Goal: Task Accomplishment & Management: Use online tool/utility

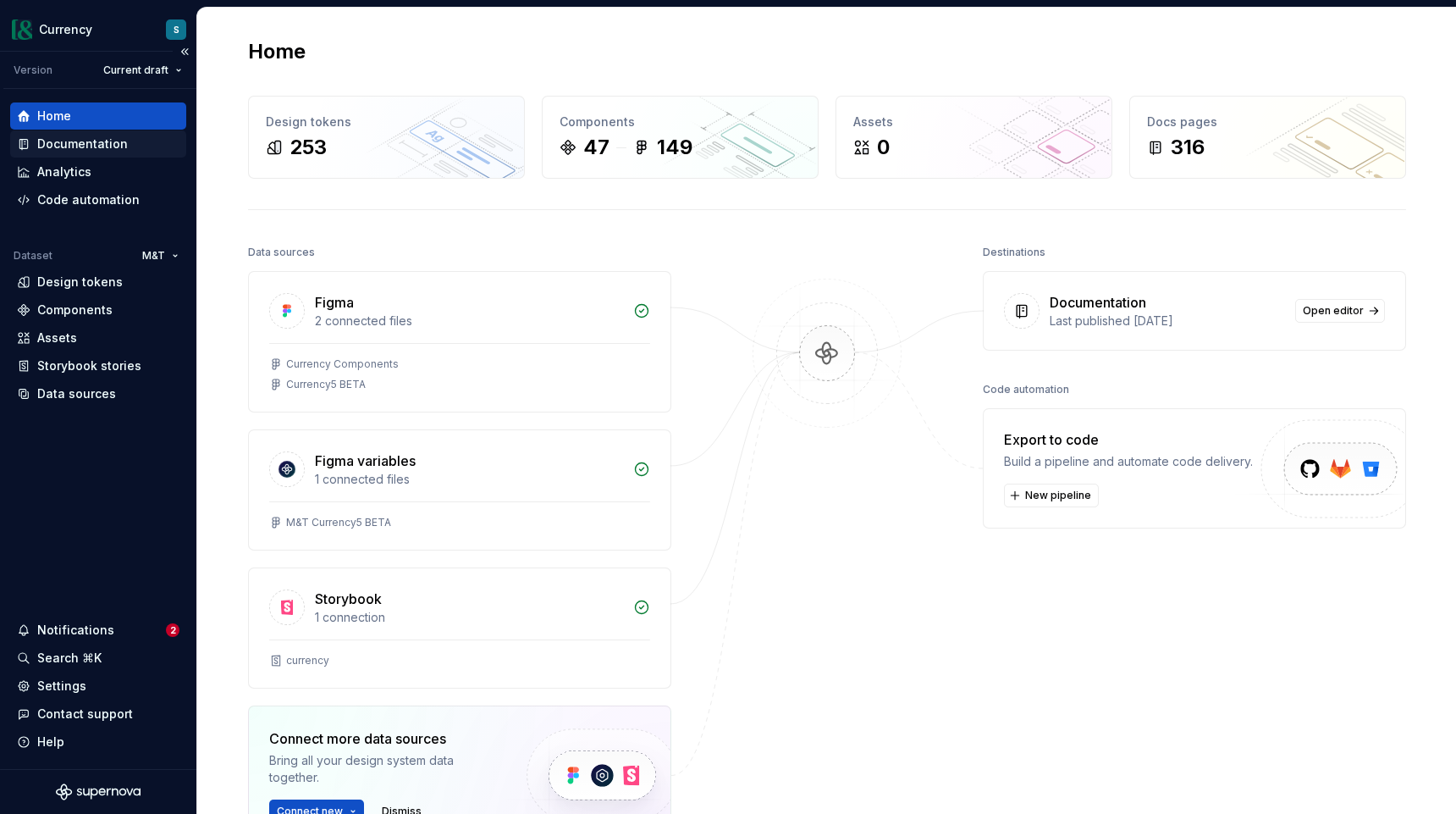
click at [69, 150] on div "Documentation" at bounding box center [83, 144] width 91 height 17
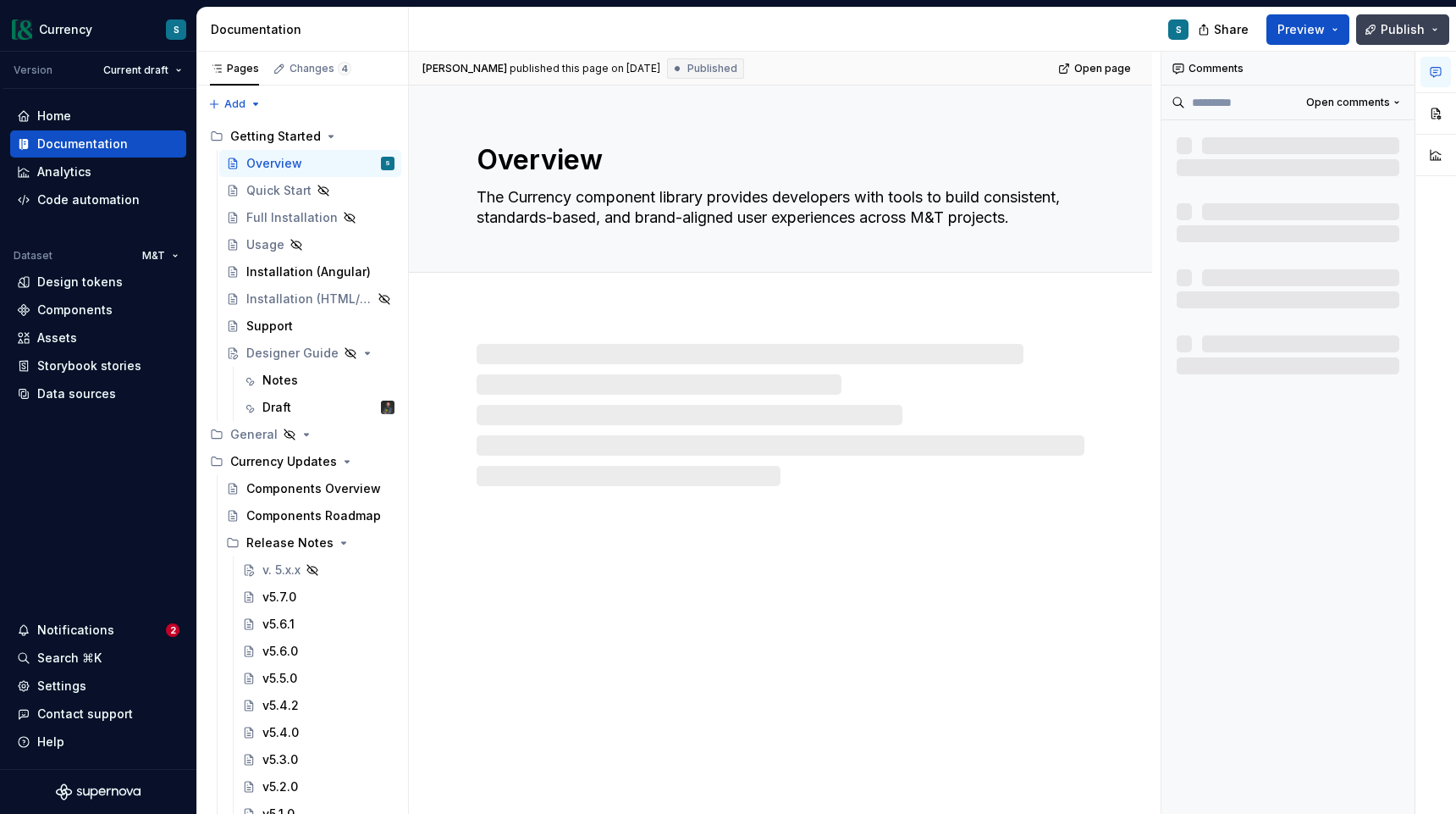
click at [1443, 29] on button "Publish" at bounding box center [1403, 30] width 93 height 31
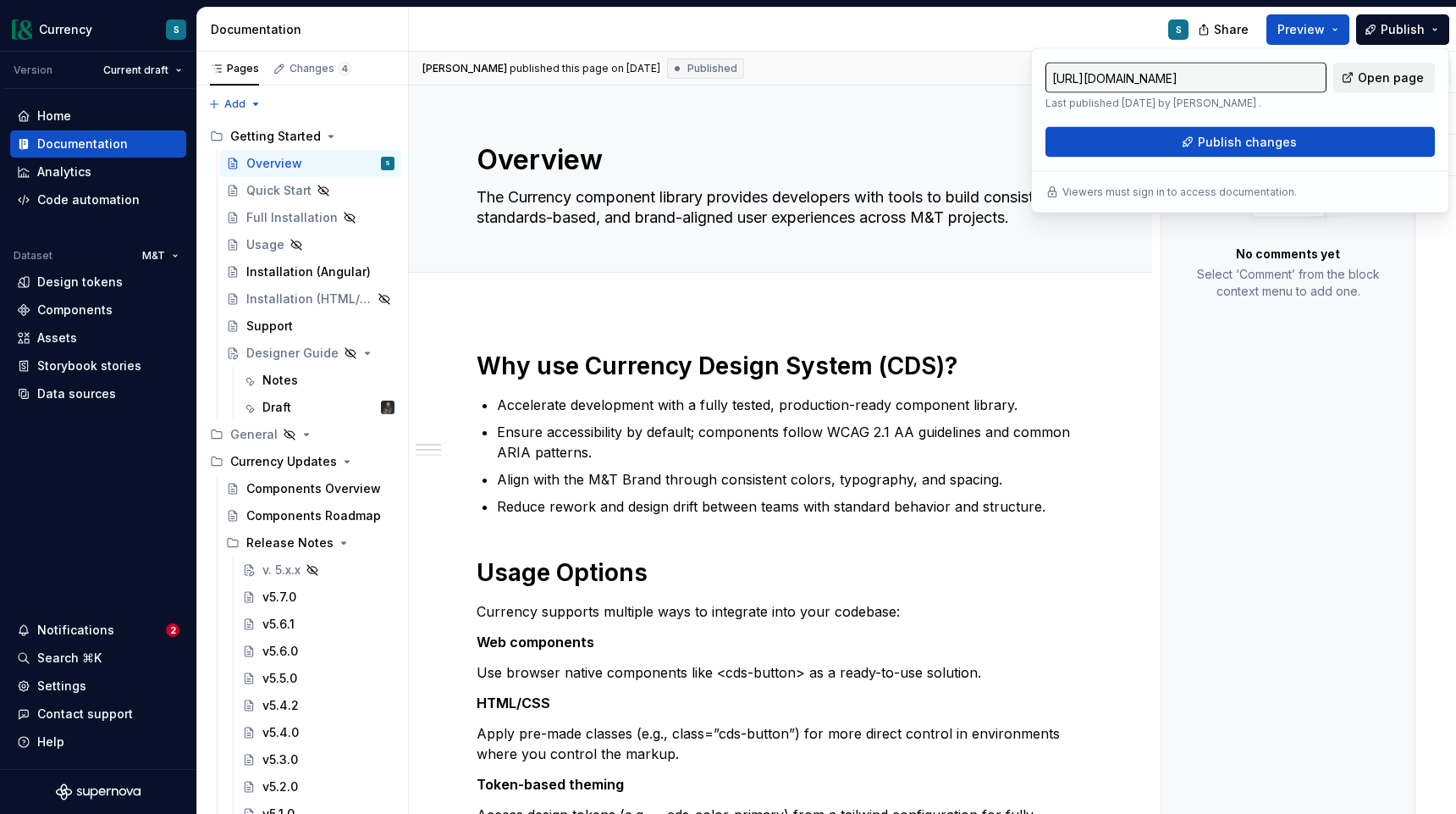
click at [1371, 74] on span "Open page" at bounding box center [1391, 78] width 66 height 17
type textarea "*"
